Goal: Feedback & Contribution: Contribute content

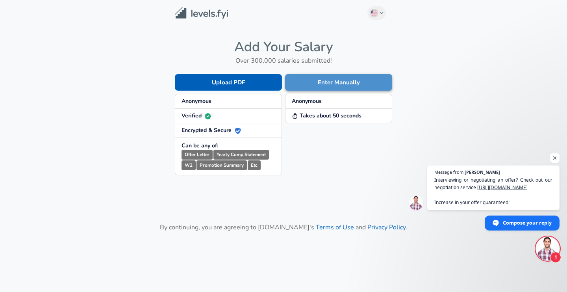
click at [343, 83] on button "Enter Manually" at bounding box center [338, 82] width 107 height 17
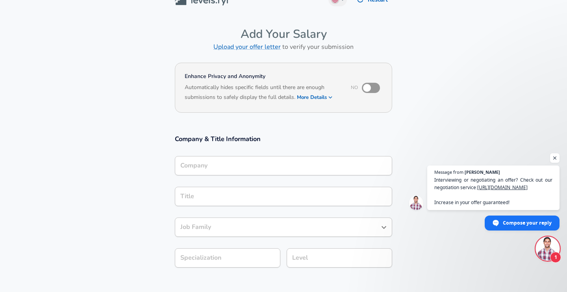
scroll to position [15, 0]
click at [376, 86] on input "checkbox" at bounding box center [366, 87] width 45 height 15
checkbox input "true"
click at [322, 97] on button "More Details" at bounding box center [315, 96] width 36 height 11
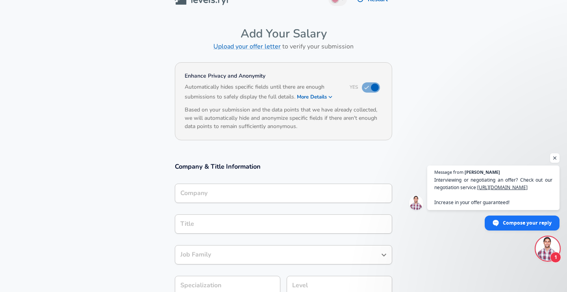
click at [221, 186] on div "Company" at bounding box center [283, 192] width 217 height 19
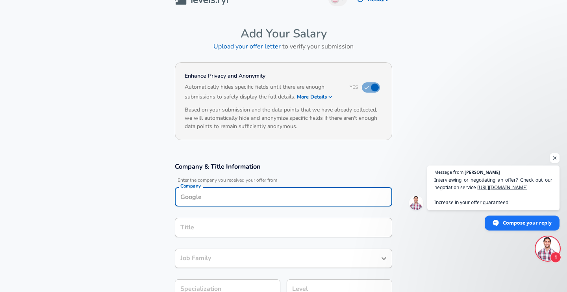
scroll to position [23, 0]
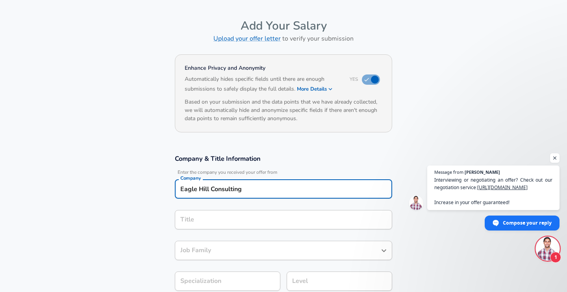
type input "Eagle Hill Consulting"
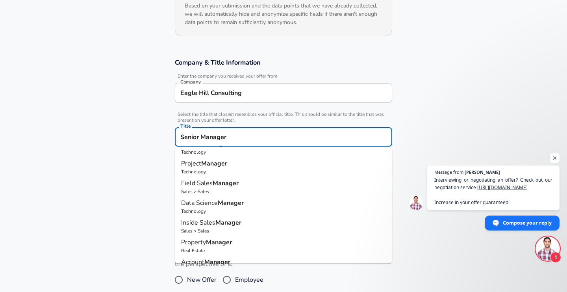
scroll to position [0, 0]
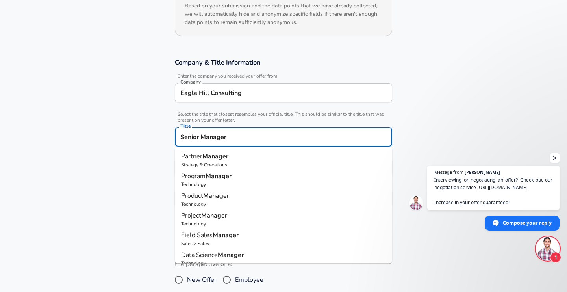
click at [217, 135] on input "Senior Manager" at bounding box center [283, 137] width 210 height 12
click at [212, 139] on input "performance manager" at bounding box center [283, 137] width 210 height 12
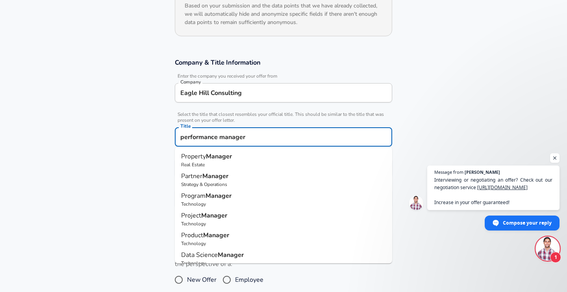
click at [212, 139] on input "performance manager" at bounding box center [283, 137] width 210 height 12
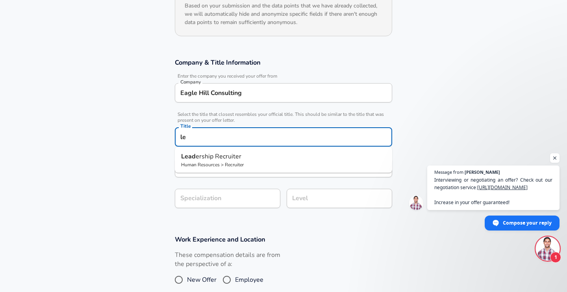
type input "l"
type input "h"
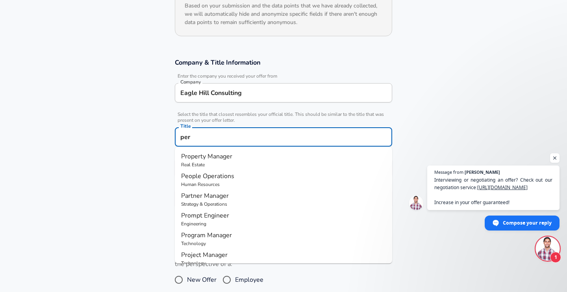
click at [225, 180] on p "People Operations" at bounding box center [283, 175] width 205 height 9
type input "People Operations"
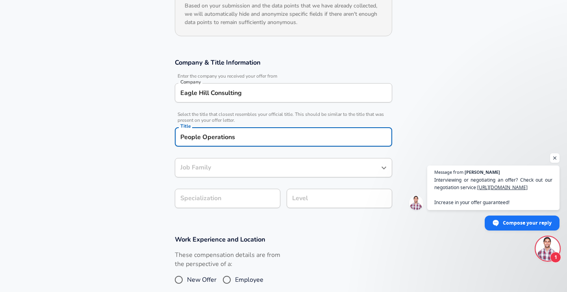
type input "People Operations"
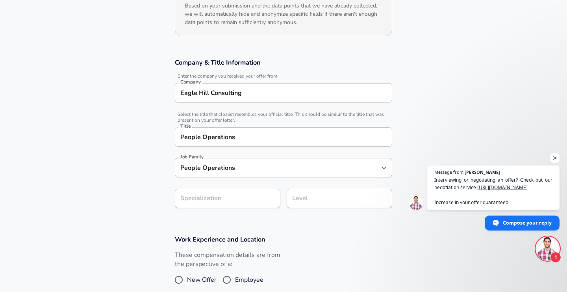
click at [163, 196] on section "Company & Title Information Enter the company you received your offer from Comp…" at bounding box center [283, 137] width 567 height 177
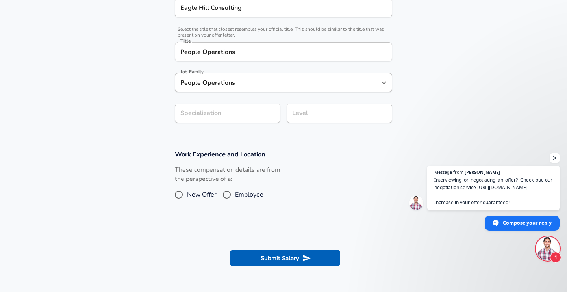
scroll to position [206, 0]
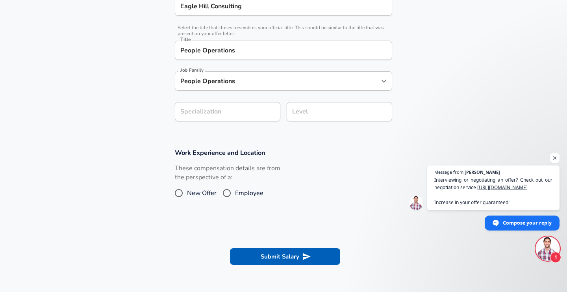
click at [223, 192] on input "Employee" at bounding box center [226, 192] width 17 height 13
radio input "true"
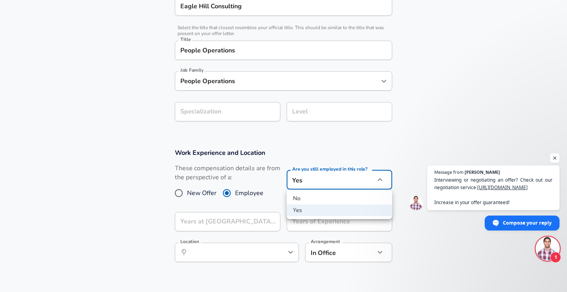
click at [305, 196] on li "No" at bounding box center [338, 198] width 105 height 12
type input "no"
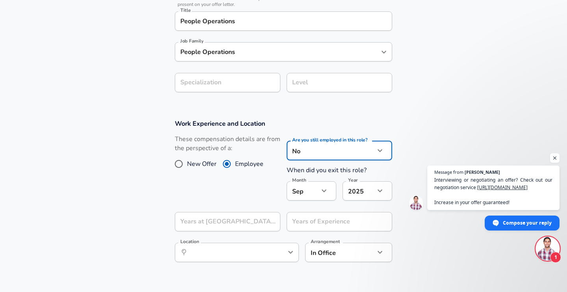
scroll to position [255, 0]
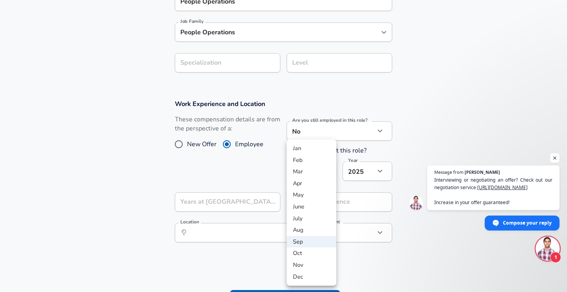
click at [307, 180] on li "Apr" at bounding box center [311, 183] width 50 height 12
type input "4"
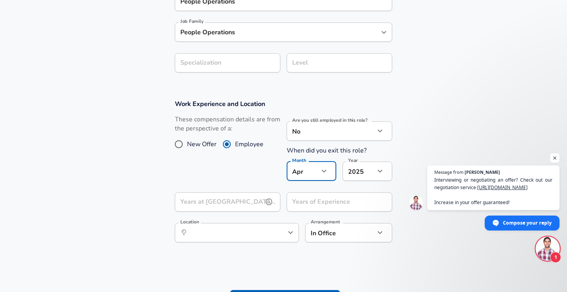
click at [266, 202] on icon "help" at bounding box center [269, 202] width 8 height 8
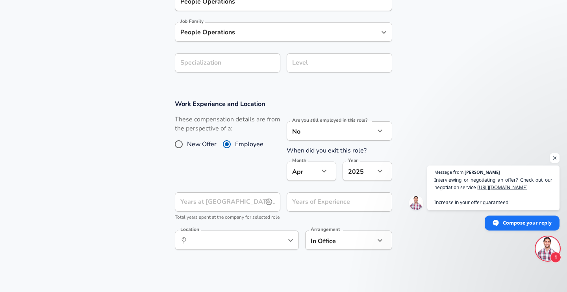
click at [246, 205] on input "Years at [GEOGRAPHIC_DATA] Consulting" at bounding box center [219, 201] width 88 height 19
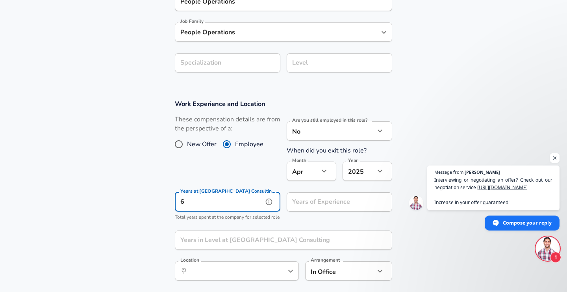
type input "6"
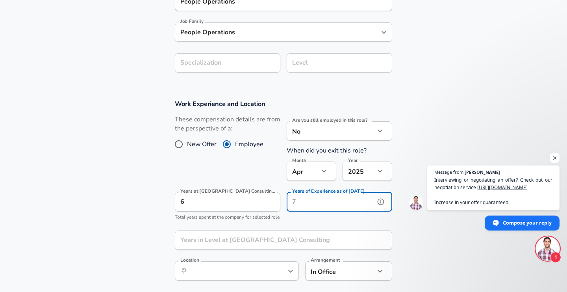
click at [306, 202] on div "Years of Experience as of [DATE] Years of Experience as of [DATE]" at bounding box center [338, 202] width 105 height 21
click at [311, 205] on input "Years of Experience as of [DATE]" at bounding box center [330, 201] width 88 height 19
type input "16"
click at [275, 221] on p "Total years spent at the company for selected role" at bounding box center [227, 217] width 105 height 8
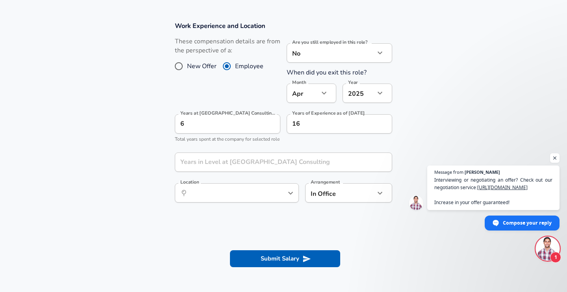
scroll to position [358, 0]
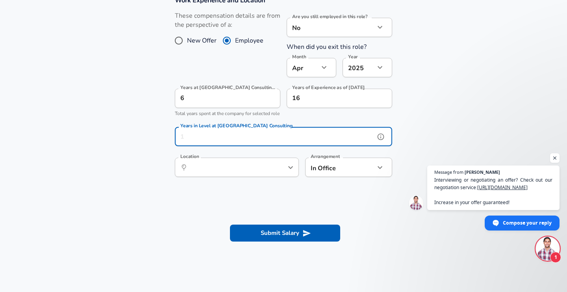
click at [293, 144] on input "Years in Level at [GEOGRAPHIC_DATA] Consulting" at bounding box center [275, 136] width 200 height 19
type input "2"
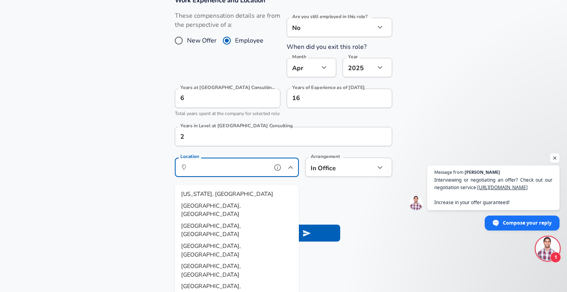
click at [266, 173] on input "Location" at bounding box center [228, 167] width 81 height 12
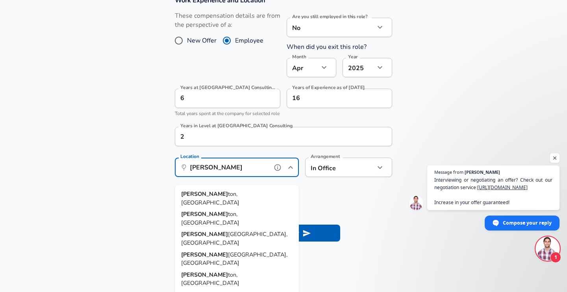
click at [257, 208] on li "[PERSON_NAME] ton, [GEOGRAPHIC_DATA]" at bounding box center [237, 218] width 124 height 20
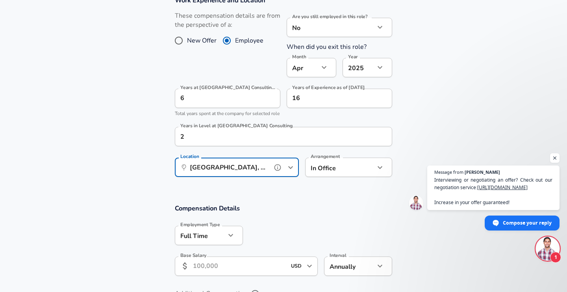
type input "[GEOGRAPHIC_DATA], [GEOGRAPHIC_DATA]"
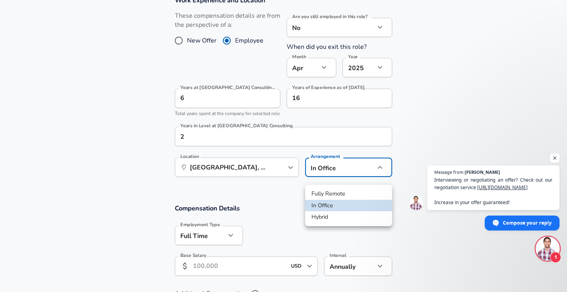
click at [329, 218] on li "Hybrid" at bounding box center [348, 217] width 87 height 12
type input "hybrid"
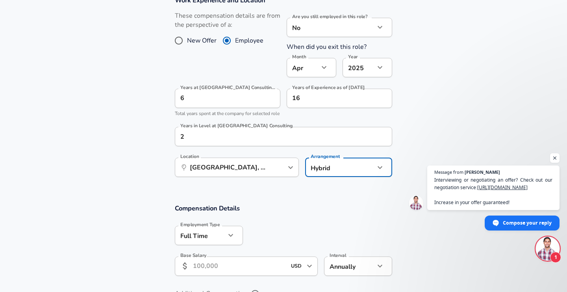
click at [317, 224] on div "Compensation Details Employment Type [DEMOGRAPHIC_DATA] full_time Employment Ty…" at bounding box center [283, 241] width 236 height 77
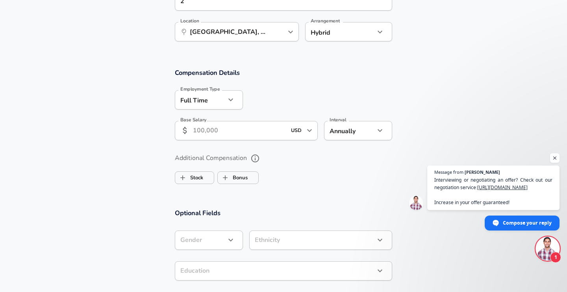
scroll to position [503, 0]
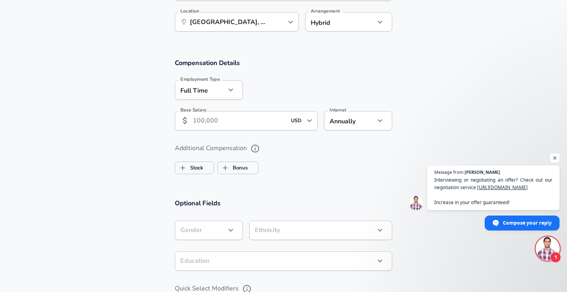
click at [266, 127] on input "Base Salary" at bounding box center [239, 120] width 93 height 19
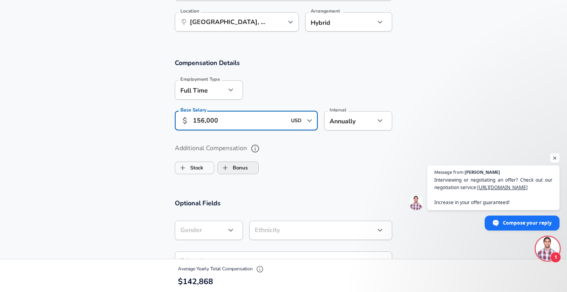
type input "156,000"
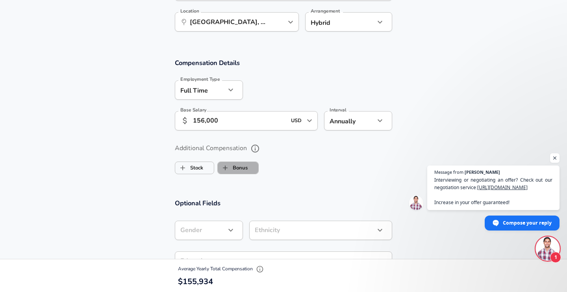
click at [241, 172] on label "Bonus" at bounding box center [233, 167] width 30 height 15
checkbox input "true"
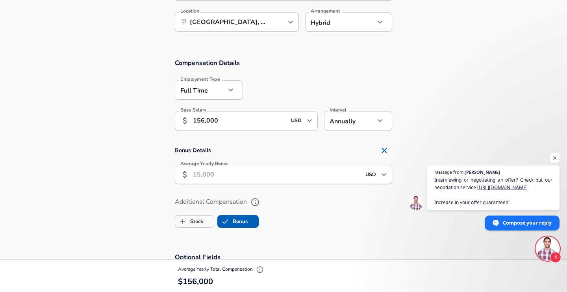
click at [236, 180] on input "Average Yearly Bonus" at bounding box center [277, 173] width 168 height 19
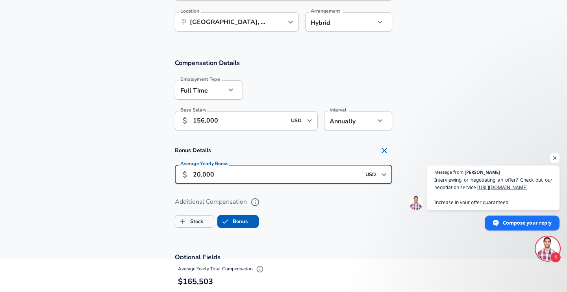
type input "20,000"
click at [166, 207] on div "Additional Compensation Stock Bonus" at bounding box center [283, 210] width 236 height 42
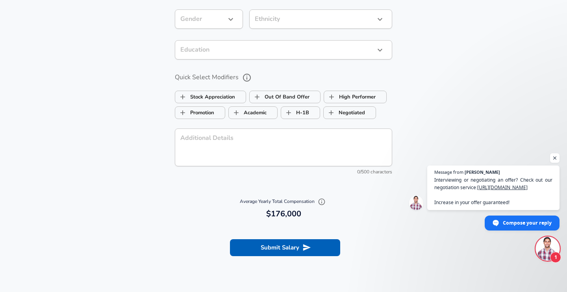
scroll to position [768, 0]
click at [339, 104] on label "High Performer" at bounding box center [350, 96] width 52 height 15
checkbox input "true"
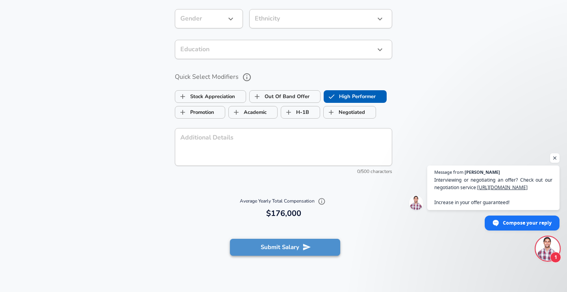
click at [255, 255] on button "Submit Salary" at bounding box center [285, 246] width 110 height 17
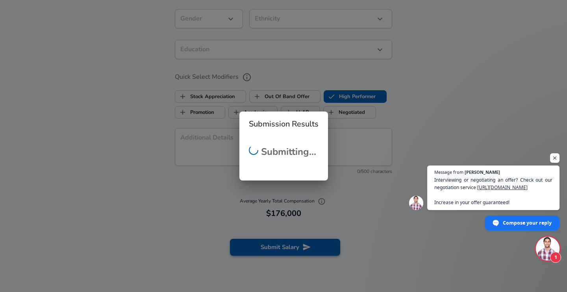
checkbox input "false"
